Goal: Download file/media

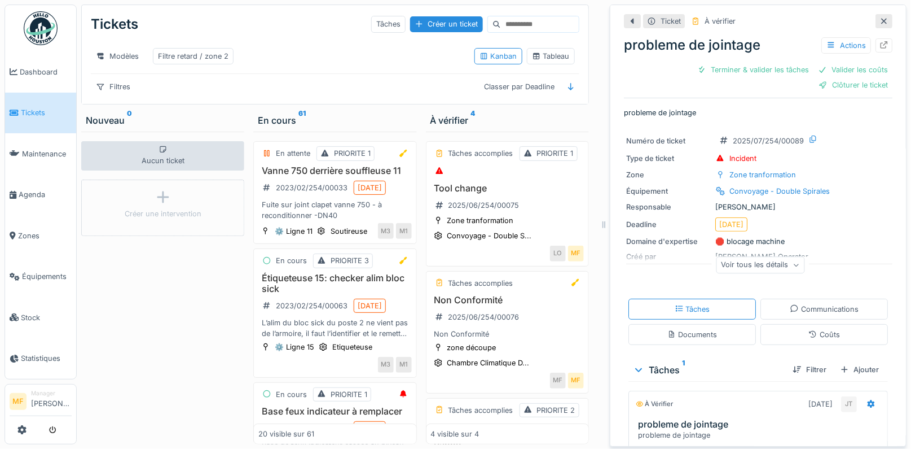
scroll to position [79, 0]
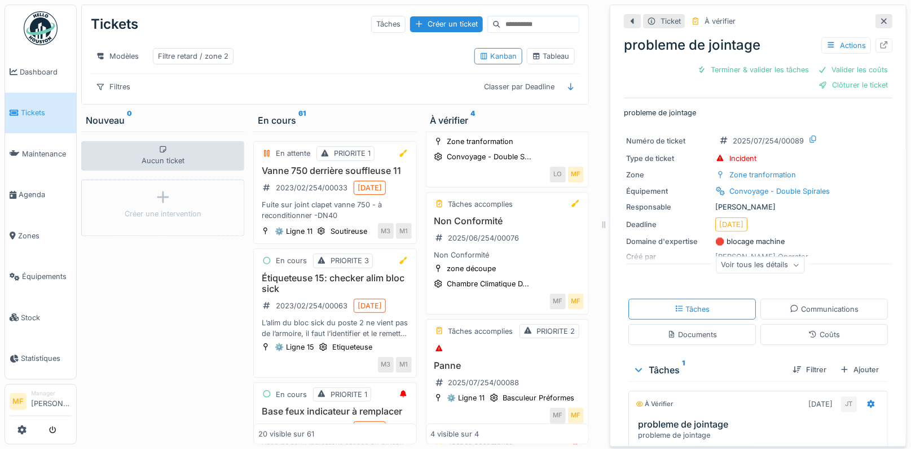
click at [45, 114] on span "Tickets" at bounding box center [46, 112] width 51 height 11
click at [886, 20] on icon at bounding box center [884, 20] width 9 height 7
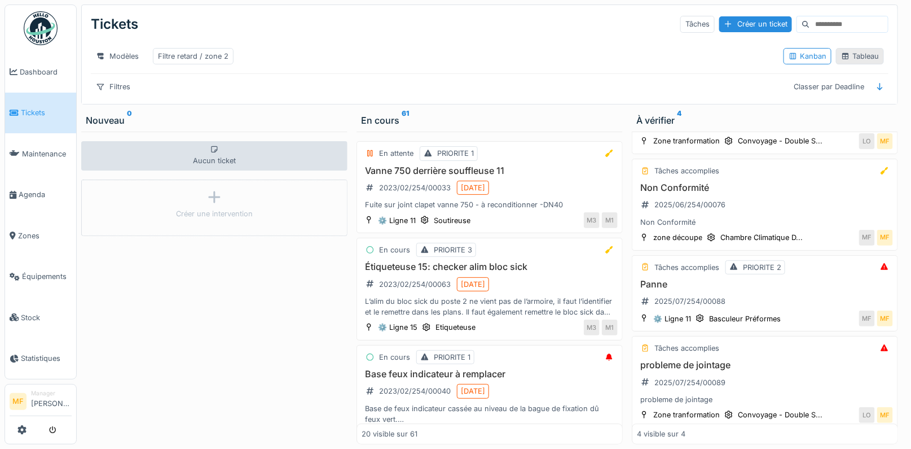
click at [853, 50] on div "Tableau" at bounding box center [860, 56] width 48 height 16
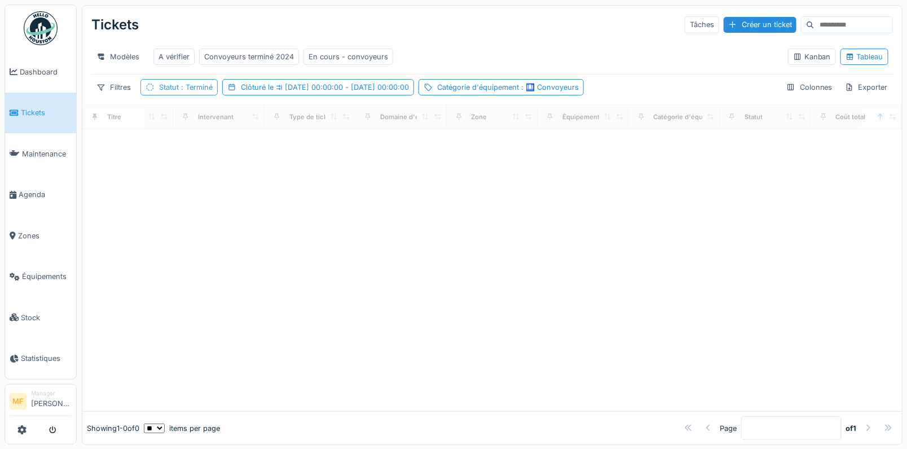
click at [201, 84] on span ": Terminé" at bounding box center [196, 87] width 34 height 8
click at [217, 113] on div "Supprimer" at bounding box center [233, 115] width 58 height 15
click at [327, 85] on span "[DATE] 00:00:00 - [DATE] 00:00:00" at bounding box center [259, 87] width 135 height 8
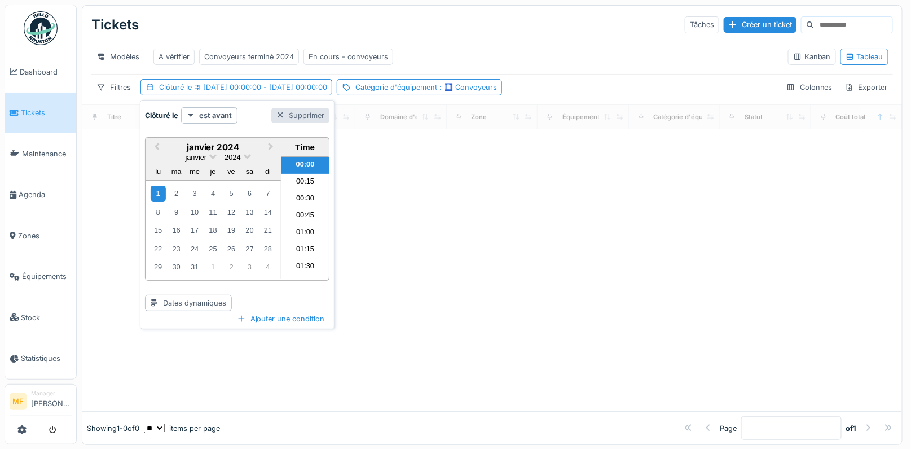
click at [295, 108] on div "Supprimer" at bounding box center [300, 115] width 58 height 15
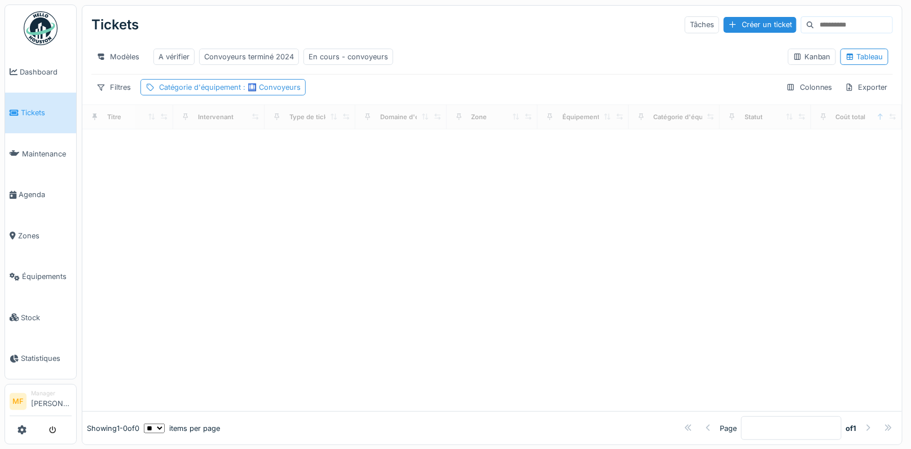
click at [288, 85] on span ": 🛄 Convoyeurs" at bounding box center [271, 87] width 60 height 8
click at [278, 84] on span ": 🛄 Convoyeurs" at bounding box center [271, 87] width 60 height 8
click at [285, 87] on span ": 🛄 Convoyeurs" at bounding box center [271, 87] width 60 height 8
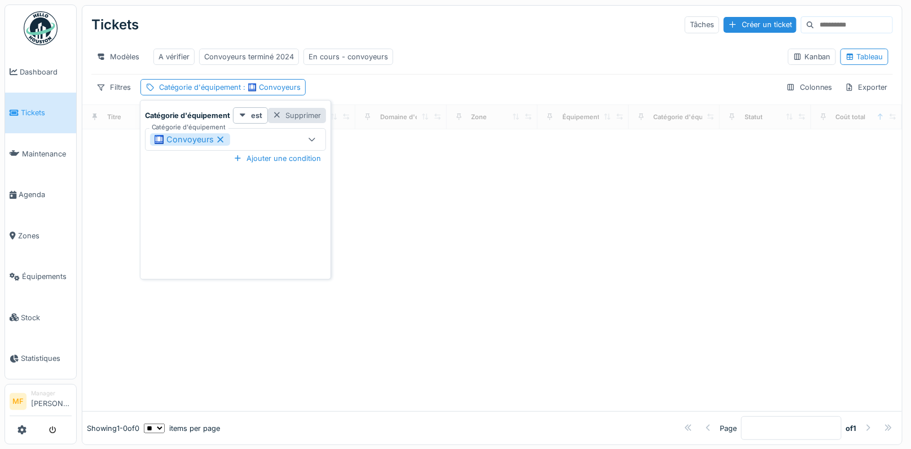
click at [295, 121] on div "Supprimer" at bounding box center [297, 115] width 58 height 15
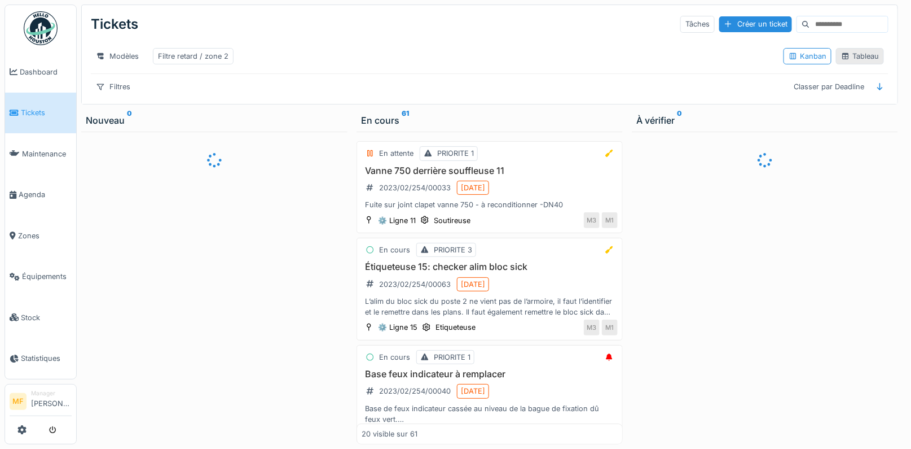
click at [867, 58] on div "Tableau" at bounding box center [860, 56] width 38 height 11
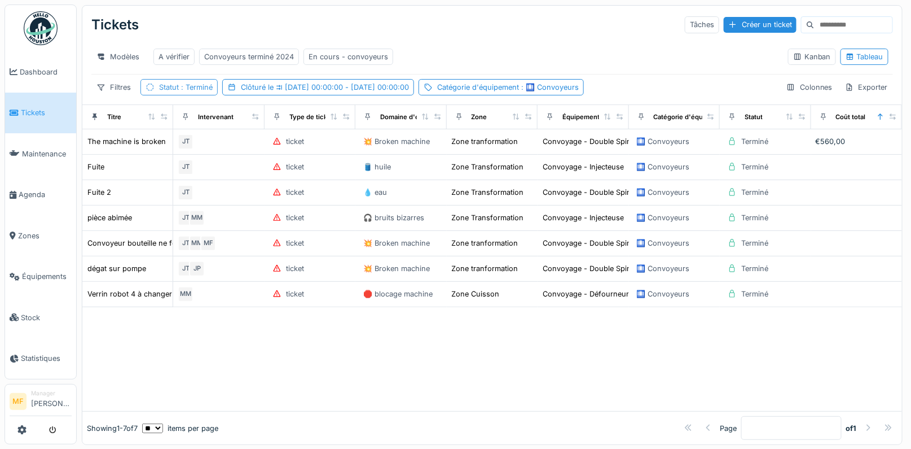
click at [208, 83] on span ": Terminé" at bounding box center [196, 87] width 34 height 8
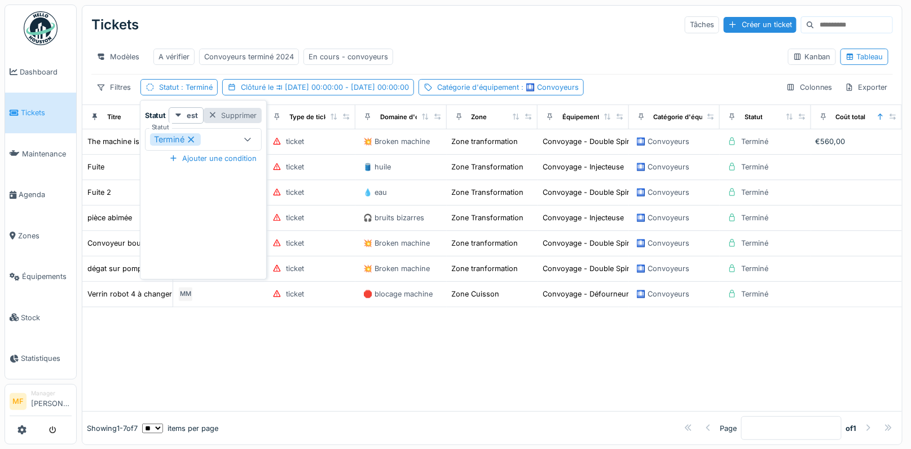
click at [229, 116] on div "Supprimer" at bounding box center [233, 115] width 58 height 15
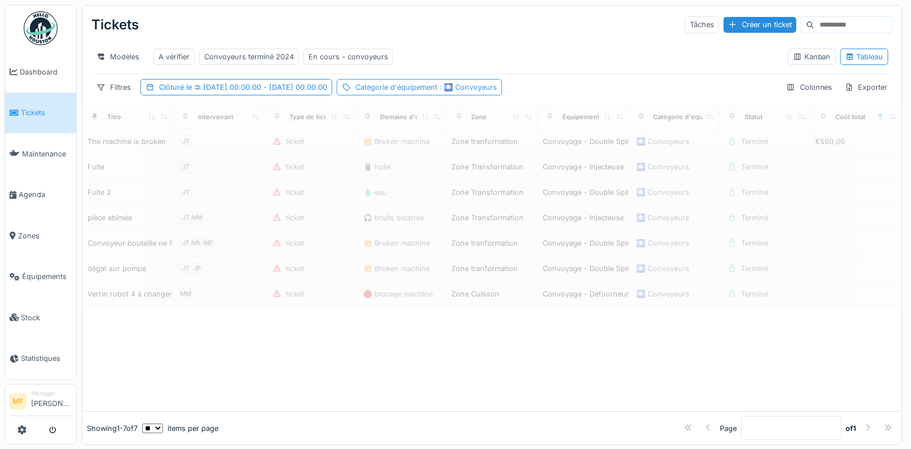
click at [476, 91] on div "Catégorie d'équipement : 🛄 Convoyeurs" at bounding box center [427, 87] width 142 height 11
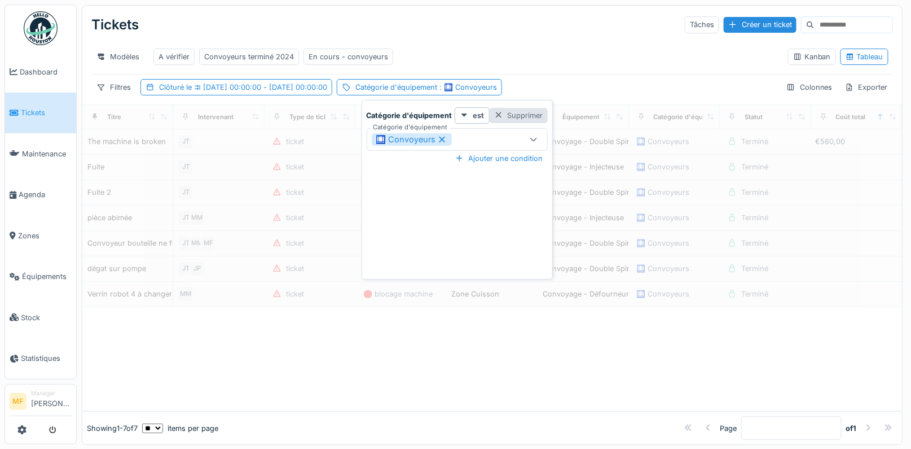
click at [524, 117] on div "Supprimer" at bounding box center [519, 115] width 58 height 15
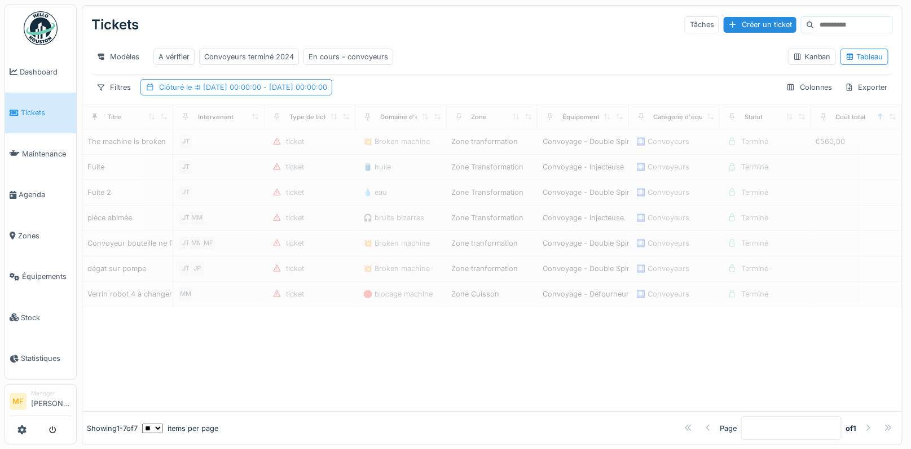
click at [322, 94] on div "Clôturé le [DATE] 00:00:00 - [DATE] 00:00:00" at bounding box center [237, 87] width 192 height 16
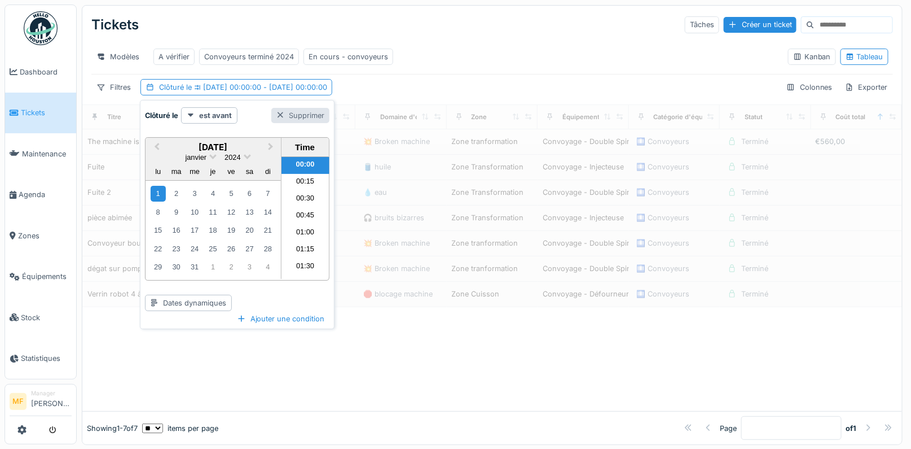
click at [319, 109] on div "Supprimer" at bounding box center [300, 115] width 58 height 15
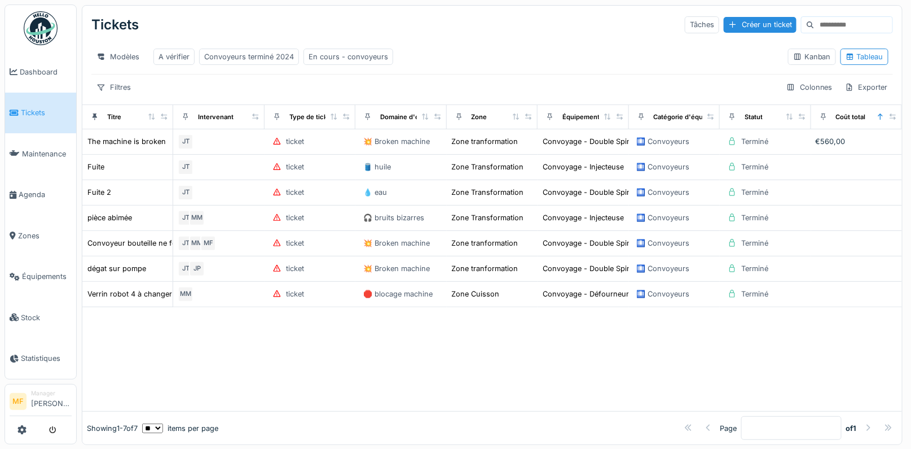
click at [214, 96] on div "Tickets Tâches Créer un ticket Modèles A vérifier Convoyeurs terminé 2024 En co…" at bounding box center [492, 55] width 820 height 99
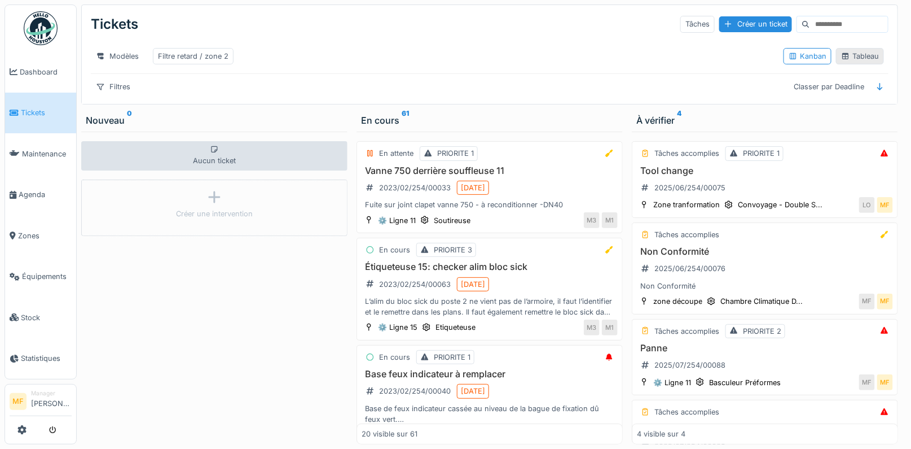
click at [847, 51] on div "Tableau" at bounding box center [860, 56] width 38 height 11
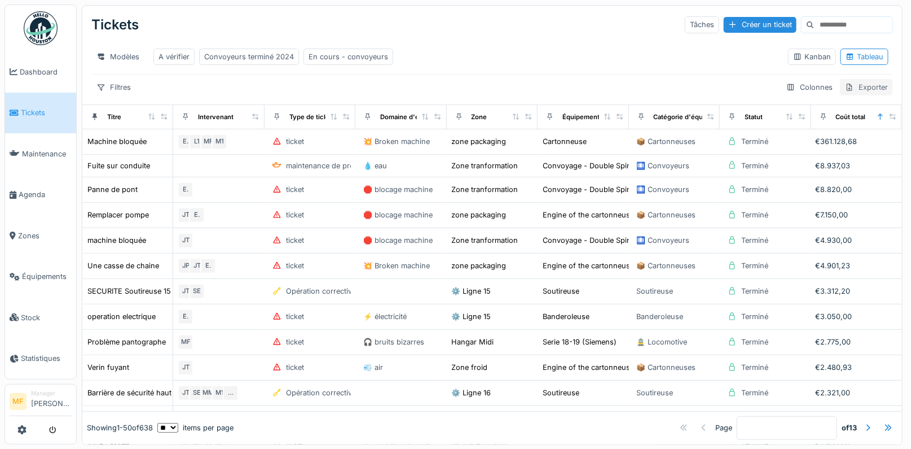
click at [864, 90] on div "Exporter" at bounding box center [866, 87] width 53 height 16
click at [874, 110] on div "Export Excel" at bounding box center [875, 111] width 63 height 17
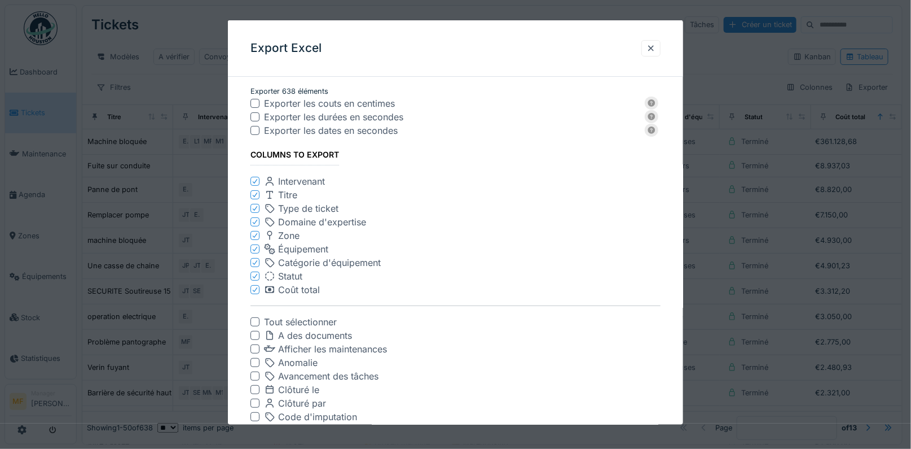
click at [258, 321] on div at bounding box center [255, 321] width 9 height 9
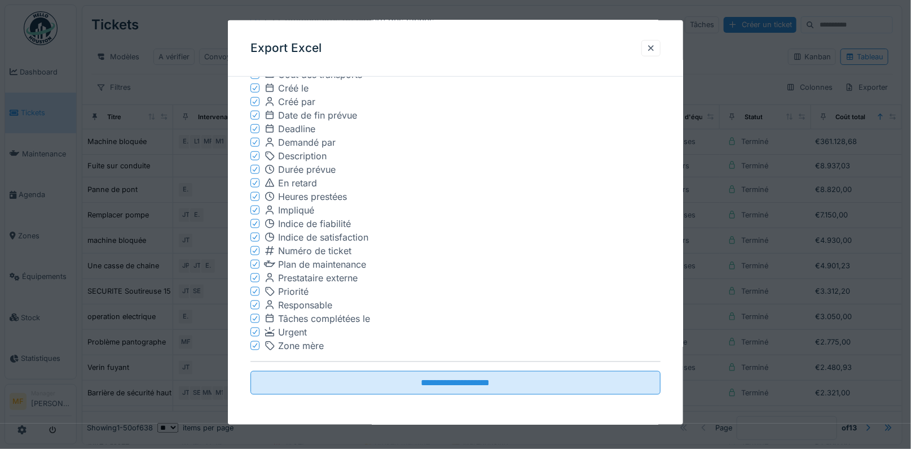
scroll to position [1, 0]
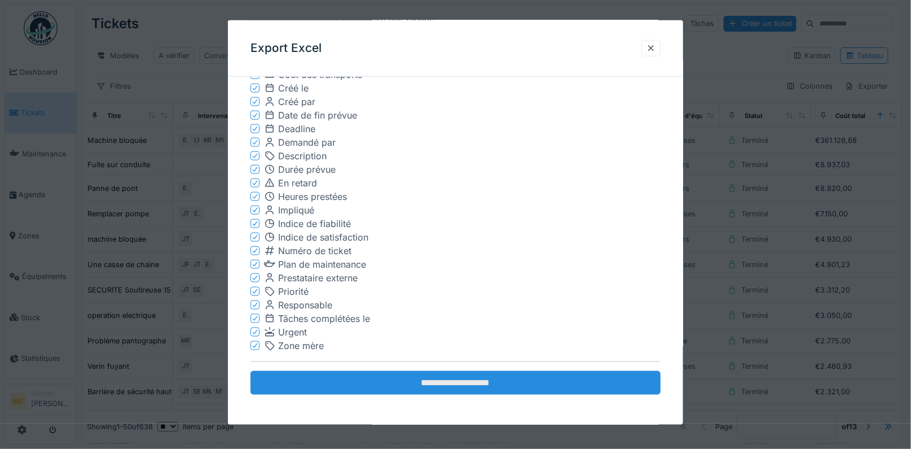
click at [431, 385] on input "**********" at bounding box center [456, 383] width 411 height 24
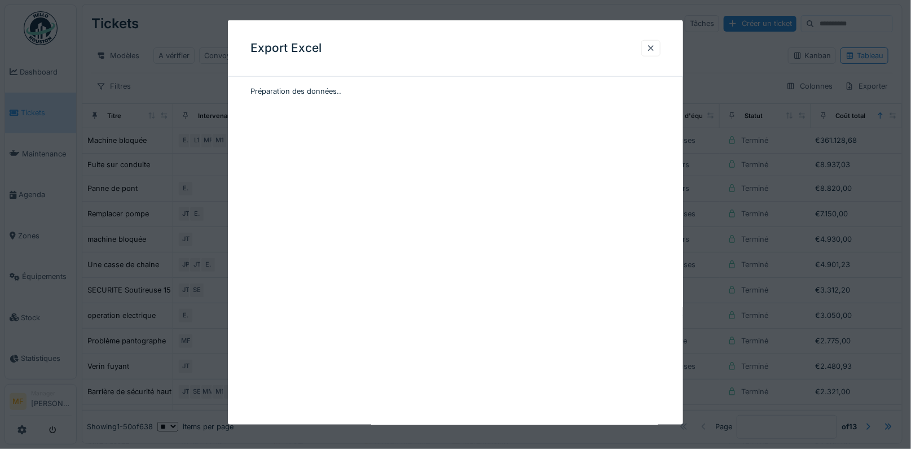
click at [649, 60] on div "Export Excel" at bounding box center [456, 48] width 456 height 56
click at [649, 50] on div at bounding box center [651, 48] width 9 height 11
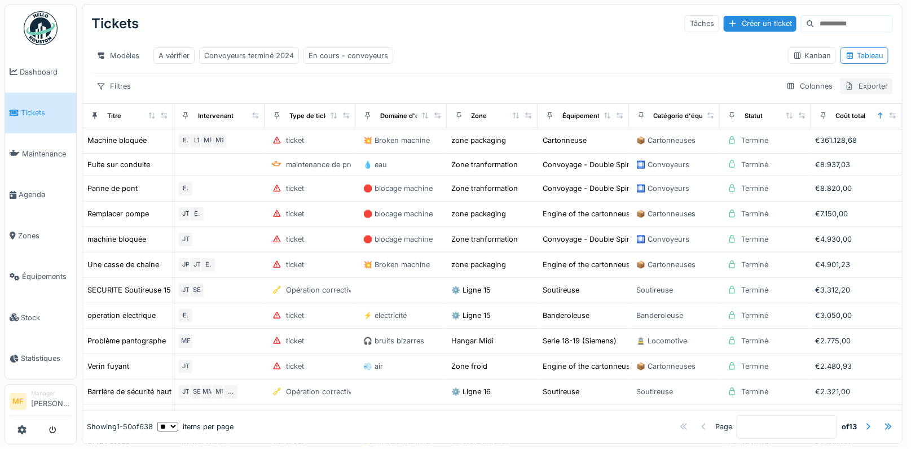
click at [871, 82] on div "Exporter" at bounding box center [866, 86] width 53 height 16
click at [871, 109] on div "Export Excel" at bounding box center [875, 110] width 63 height 17
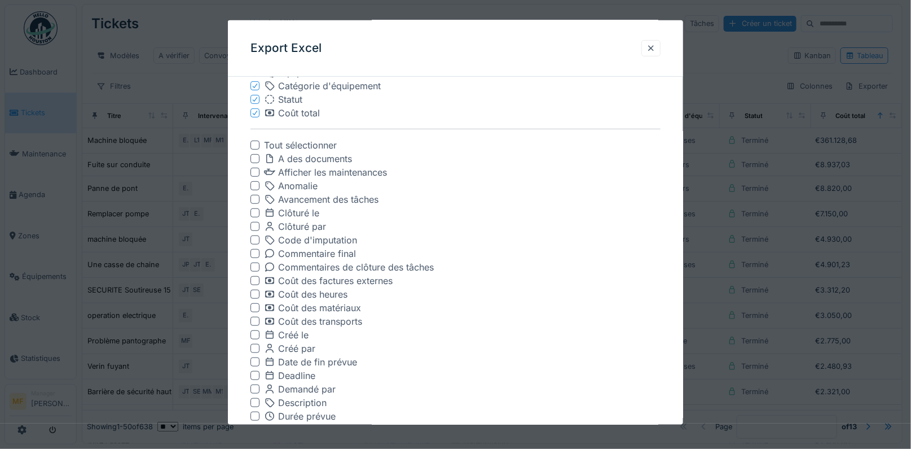
scroll to position [196, 0]
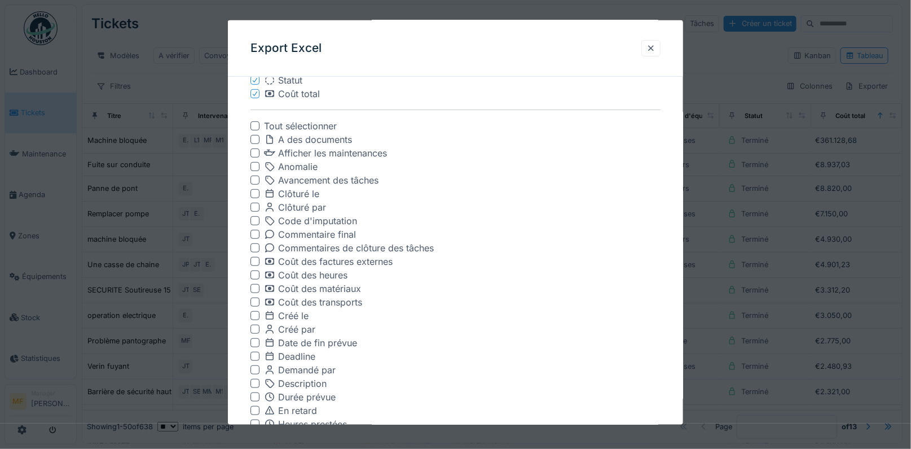
click at [252, 193] on div at bounding box center [255, 193] width 9 height 9
click at [252, 207] on div at bounding box center [255, 207] width 9 height 9
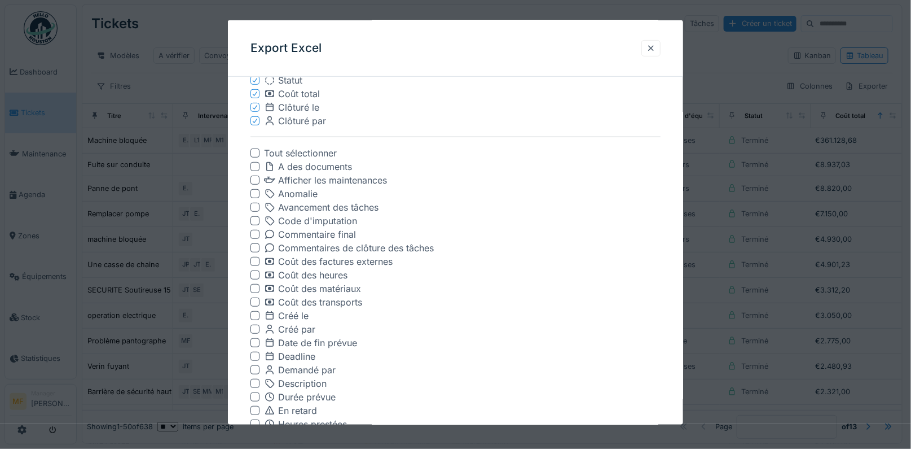
click at [254, 191] on div at bounding box center [255, 193] width 9 height 9
click at [255, 204] on div at bounding box center [255, 207] width 9 height 9
click at [253, 204] on div at bounding box center [255, 207] width 9 height 9
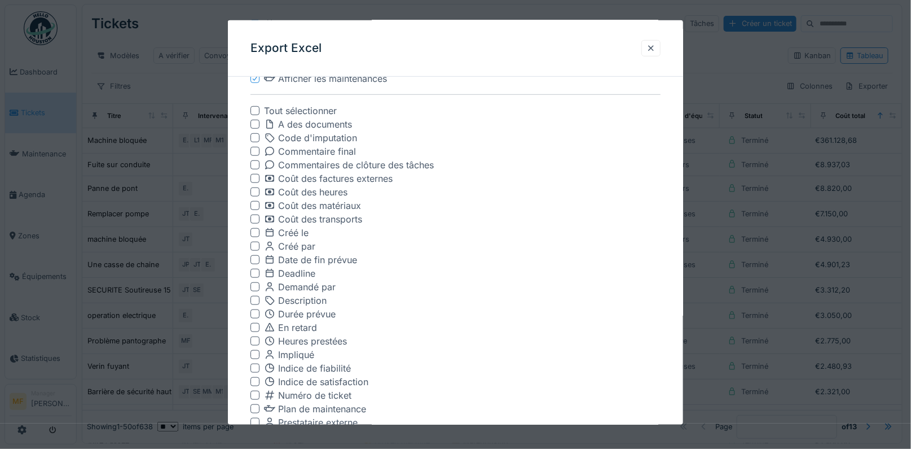
scroll to position [287, 0]
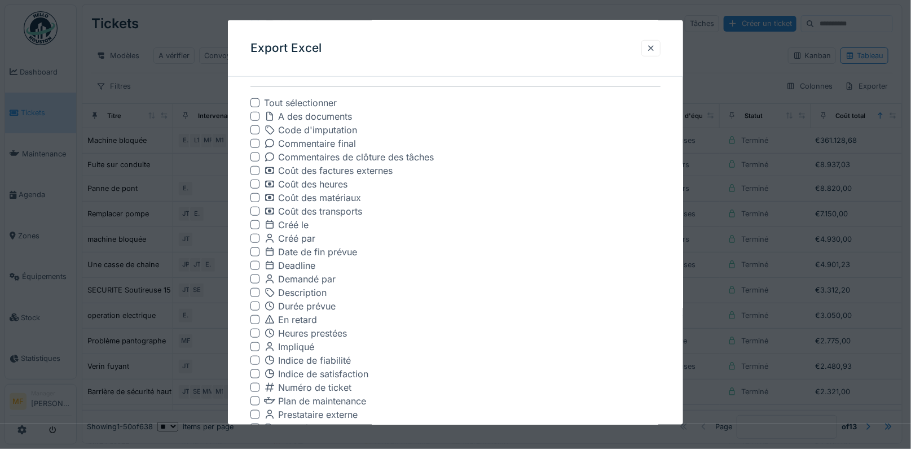
click at [255, 170] on div at bounding box center [255, 170] width 9 height 9
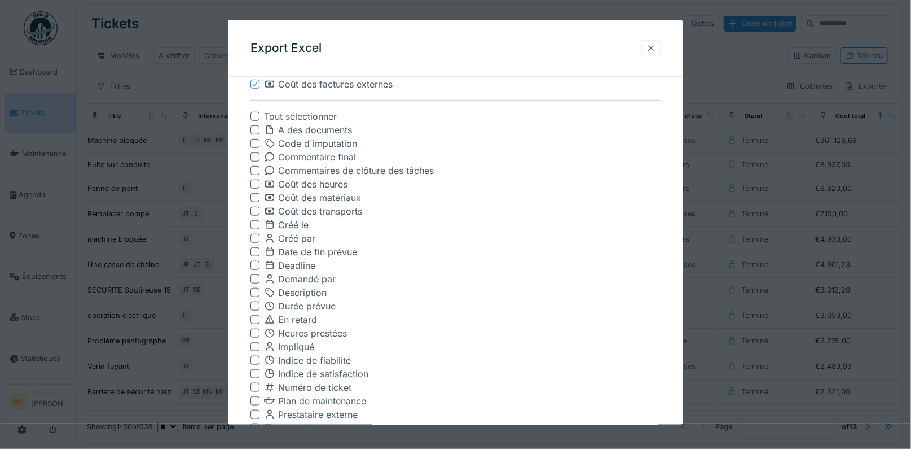
click at [254, 185] on div at bounding box center [255, 183] width 9 height 9
click at [254, 196] on div at bounding box center [255, 197] width 9 height 9
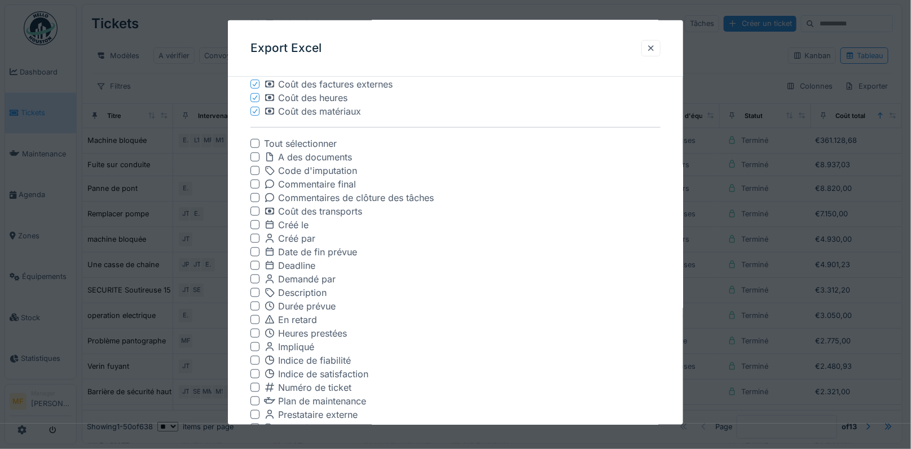
click at [255, 209] on div at bounding box center [255, 211] width 9 height 9
click at [255, 225] on div at bounding box center [255, 224] width 9 height 9
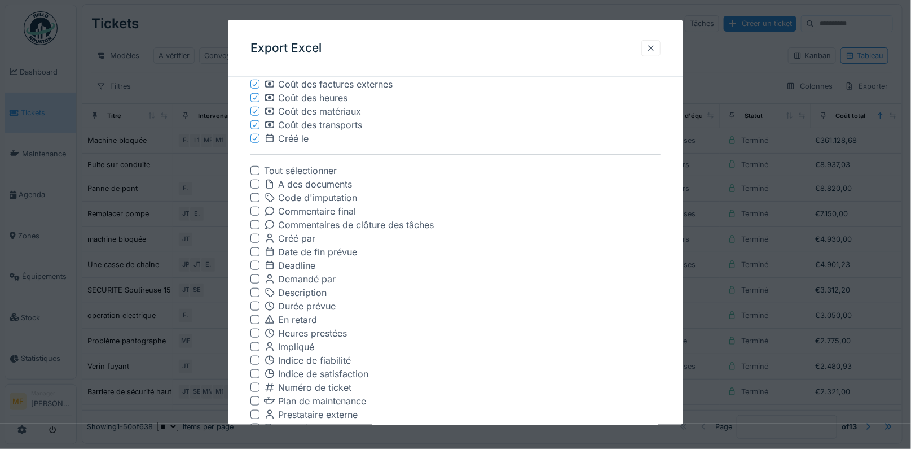
click at [255, 235] on div at bounding box center [255, 238] width 9 height 9
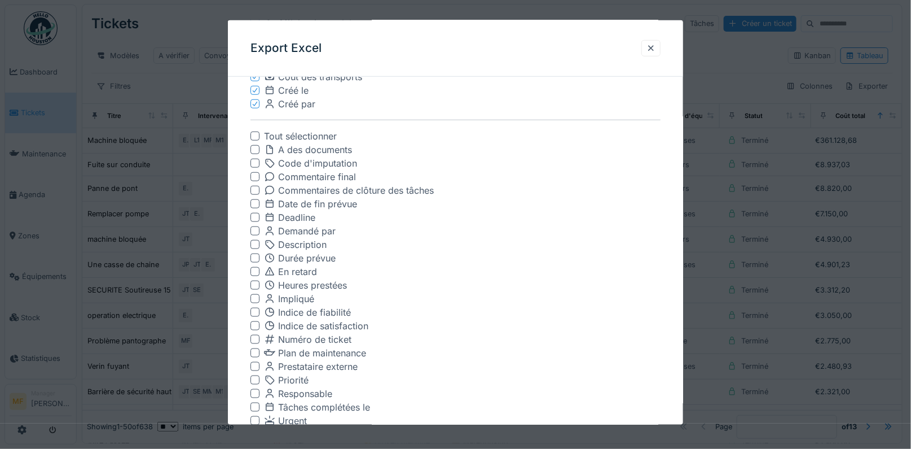
scroll to position [340, 0]
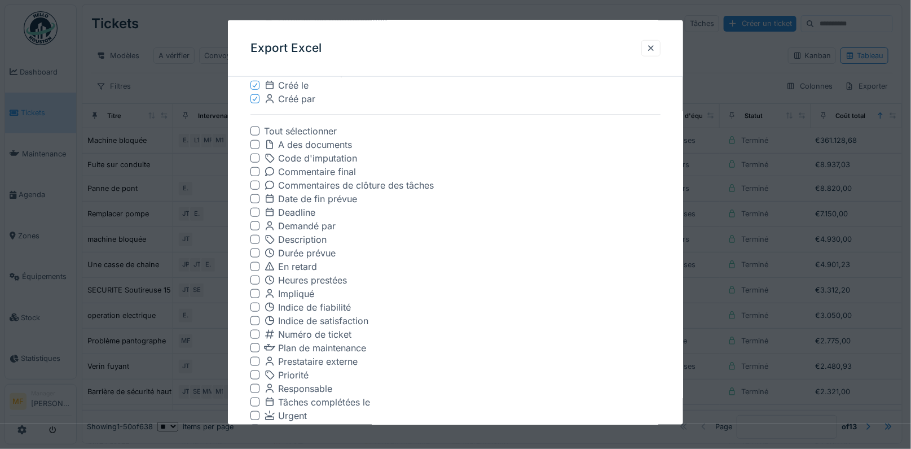
click at [257, 197] on div at bounding box center [255, 198] width 9 height 9
click at [255, 224] on div at bounding box center [255, 225] width 9 height 9
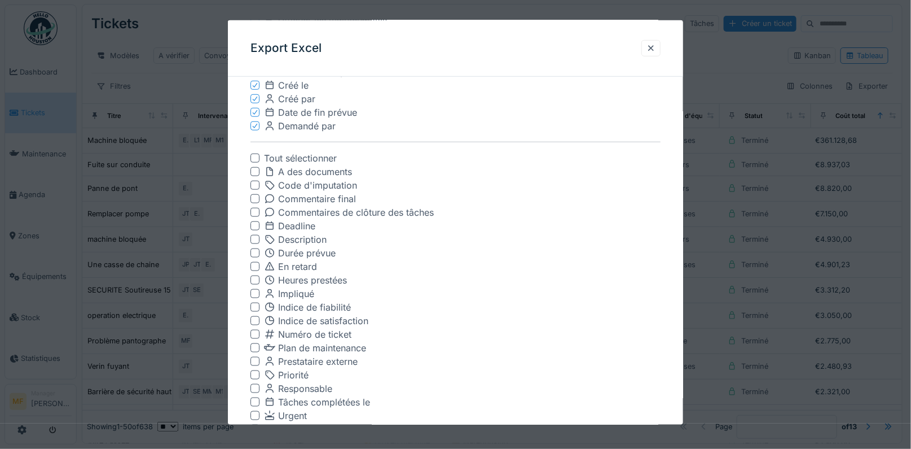
click at [255, 225] on div at bounding box center [255, 225] width 9 height 9
click at [256, 239] on div at bounding box center [255, 239] width 9 height 9
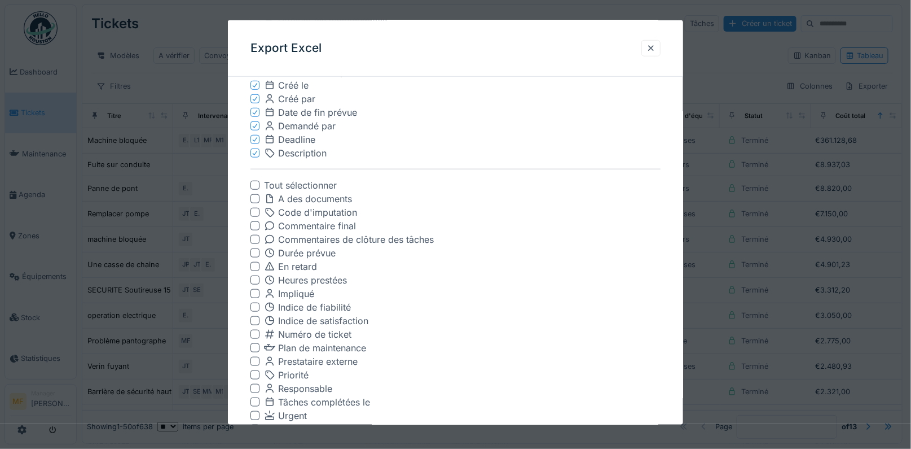
click at [256, 251] on div at bounding box center [255, 252] width 9 height 9
click at [255, 263] on div at bounding box center [255, 266] width 9 height 9
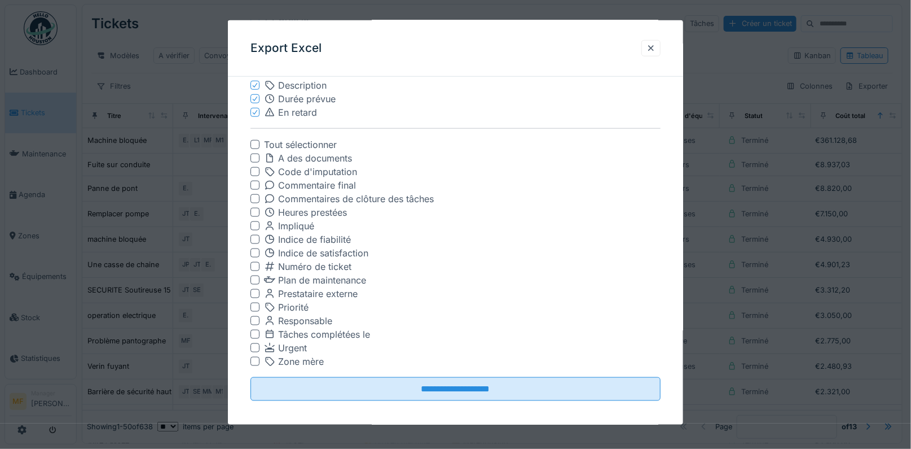
scroll to position [414, 0]
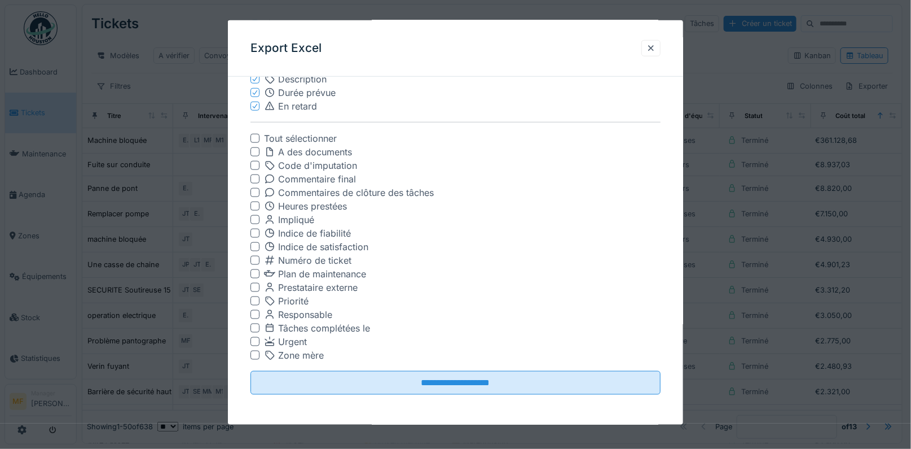
click at [253, 256] on div at bounding box center [255, 260] width 9 height 9
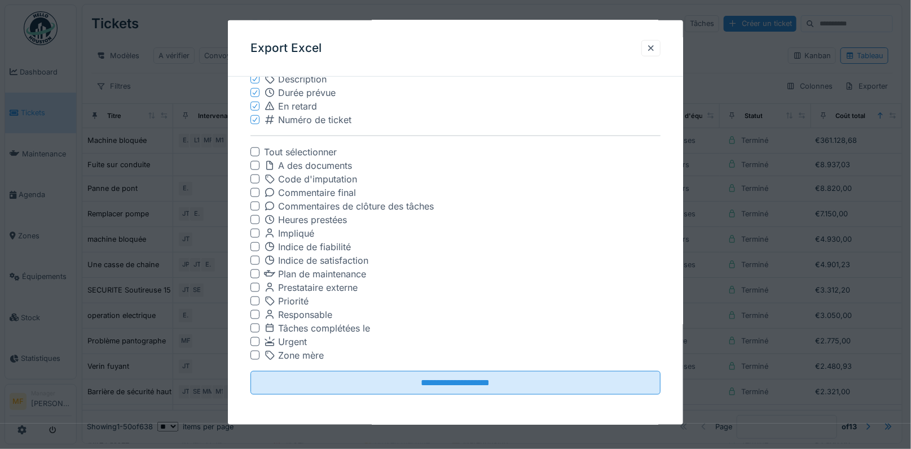
click at [256, 284] on div at bounding box center [255, 287] width 9 height 9
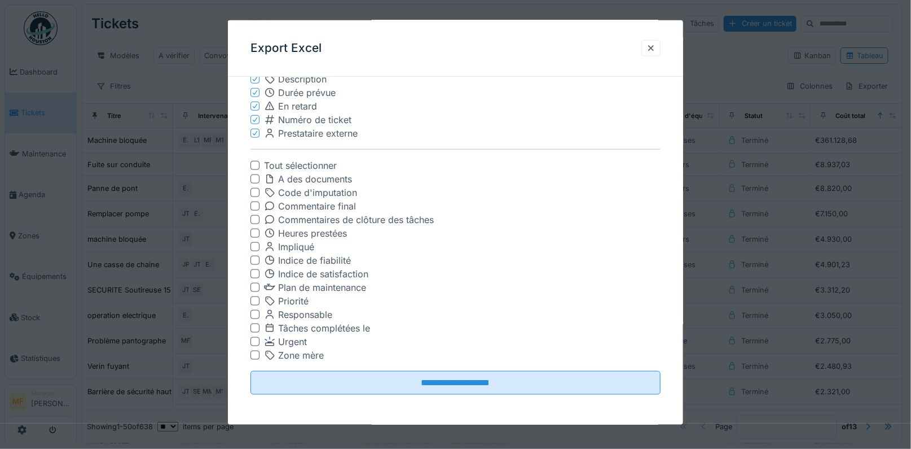
click at [257, 286] on div at bounding box center [255, 287] width 9 height 9
click at [256, 327] on div at bounding box center [255, 327] width 9 height 9
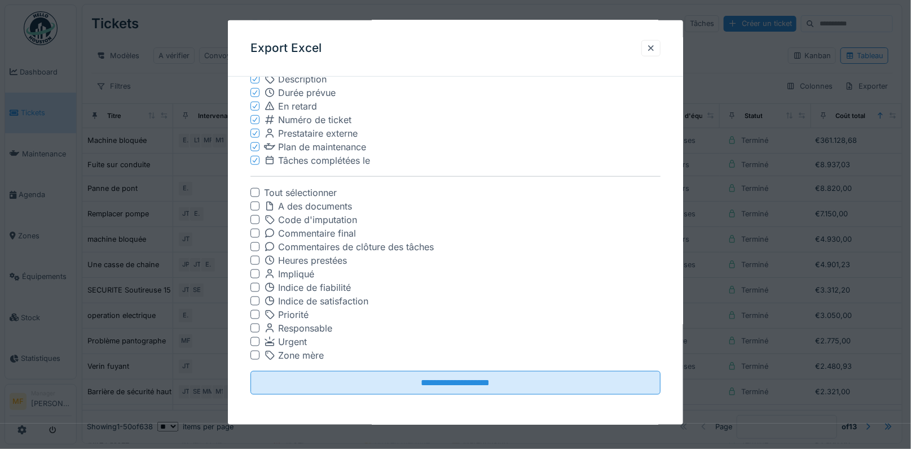
click at [255, 338] on div at bounding box center [255, 341] width 9 height 9
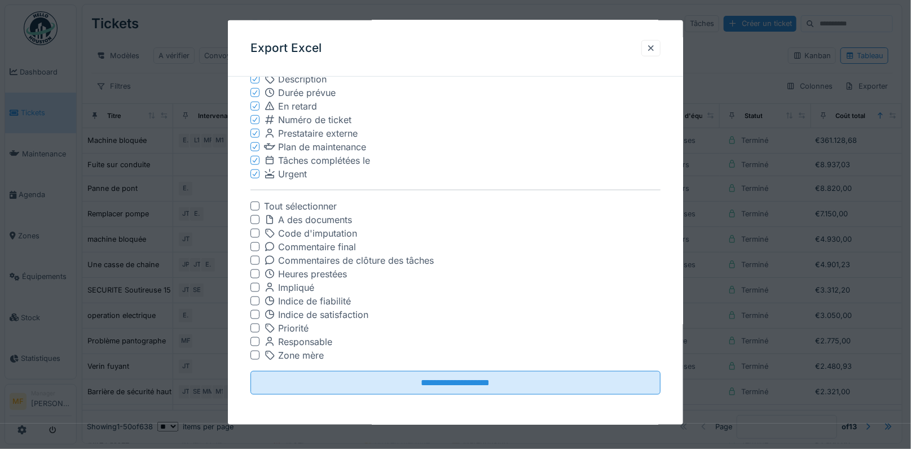
click at [256, 257] on div at bounding box center [255, 260] width 9 height 9
click at [254, 259] on div at bounding box center [255, 260] width 9 height 9
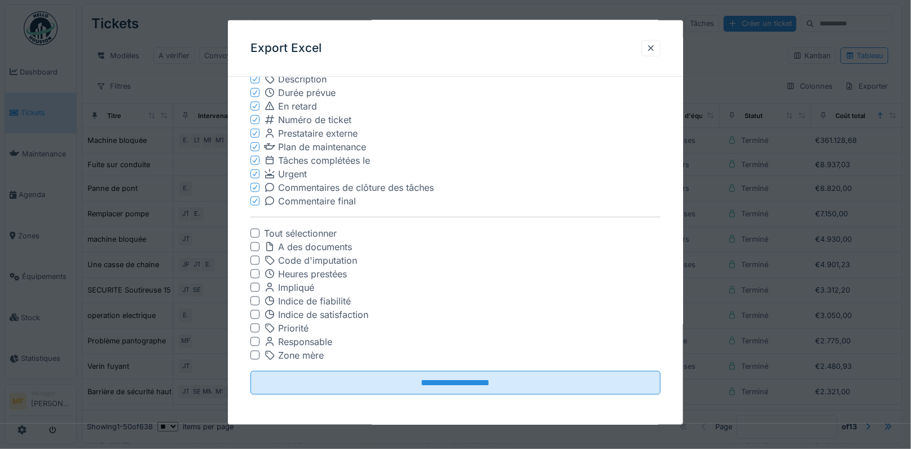
click at [256, 271] on div at bounding box center [255, 273] width 9 height 9
click at [255, 328] on div at bounding box center [255, 327] width 9 height 9
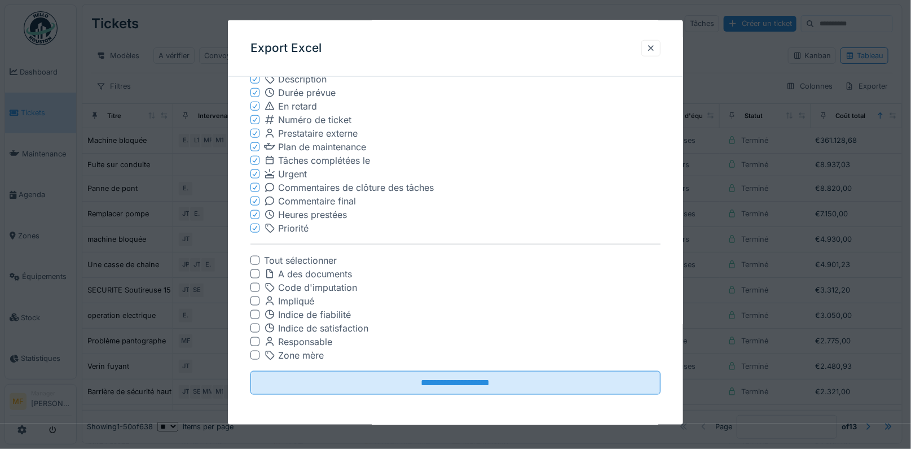
click at [255, 342] on div at bounding box center [255, 341] width 9 height 9
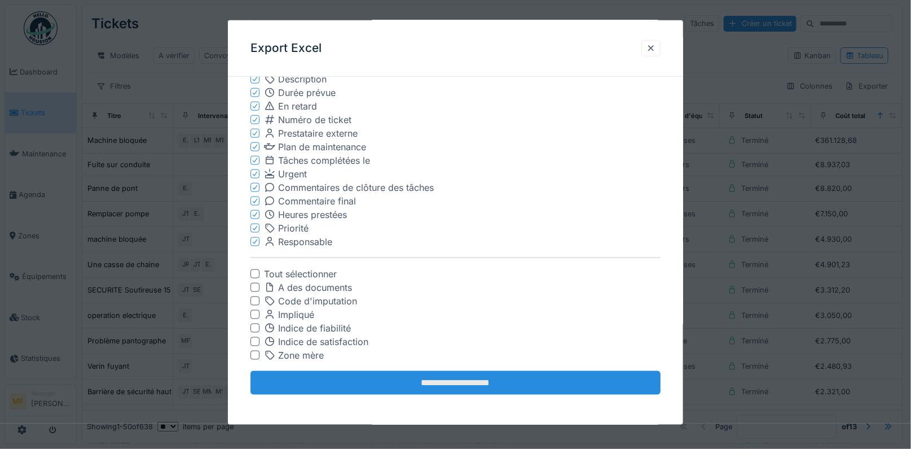
click at [437, 376] on input "**********" at bounding box center [456, 383] width 411 height 24
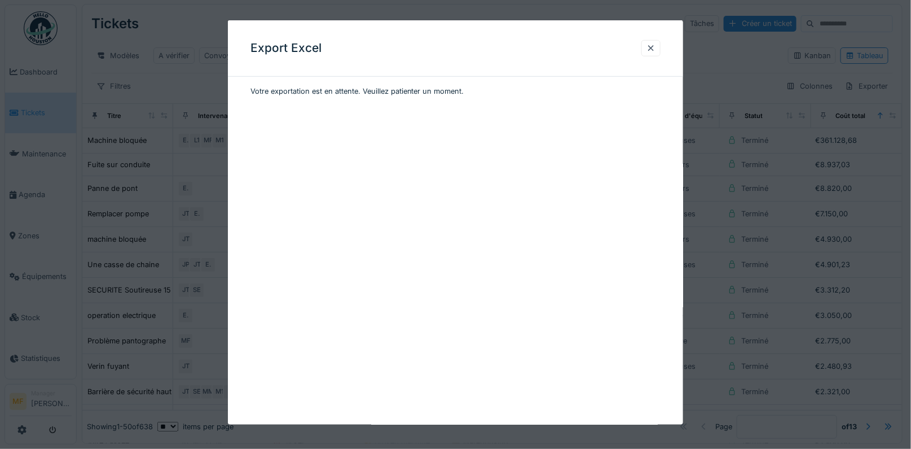
scroll to position [0, 0]
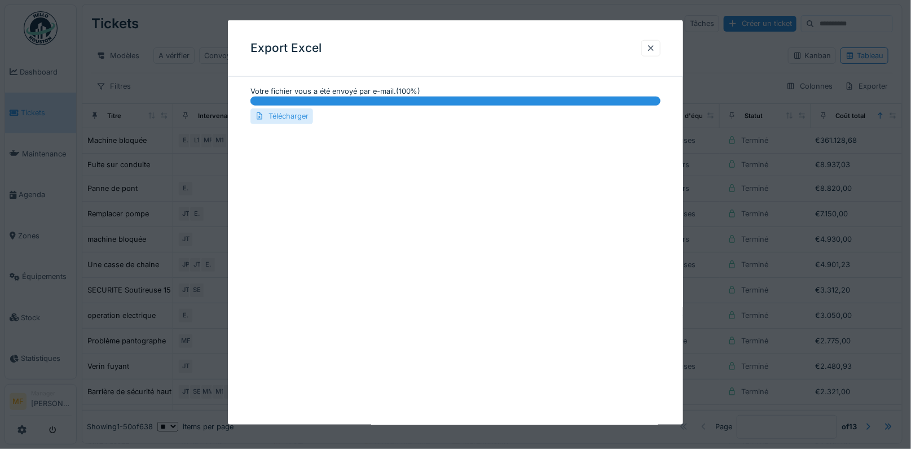
click at [292, 114] on div "Télécharger" at bounding box center [282, 115] width 63 height 15
click at [271, 115] on div "Télécharger" at bounding box center [282, 115] width 63 height 15
click at [652, 43] on div at bounding box center [651, 48] width 9 height 11
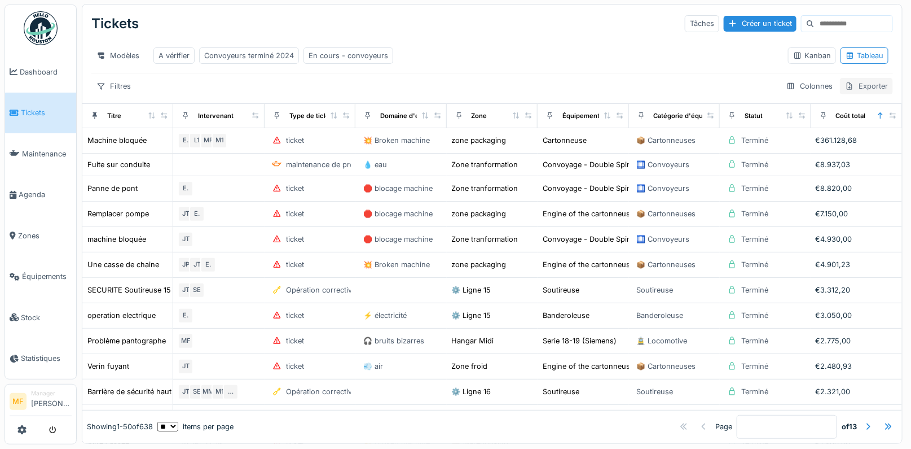
click at [876, 86] on div "Exporter" at bounding box center [866, 86] width 53 height 16
click at [875, 128] on div "Export PDF" at bounding box center [875, 126] width 63 height 17
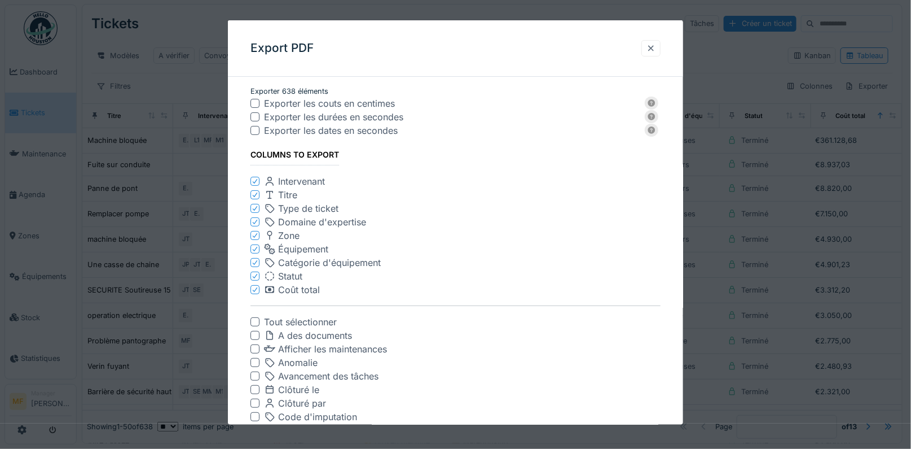
click at [653, 50] on div at bounding box center [651, 48] width 9 height 11
